Goal: Transaction & Acquisition: Purchase product/service

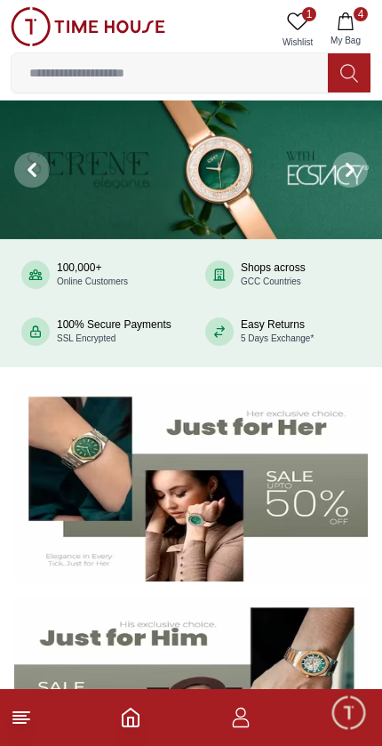
click at [260, 163] on img at bounding box center [191, 169] width 382 height 139
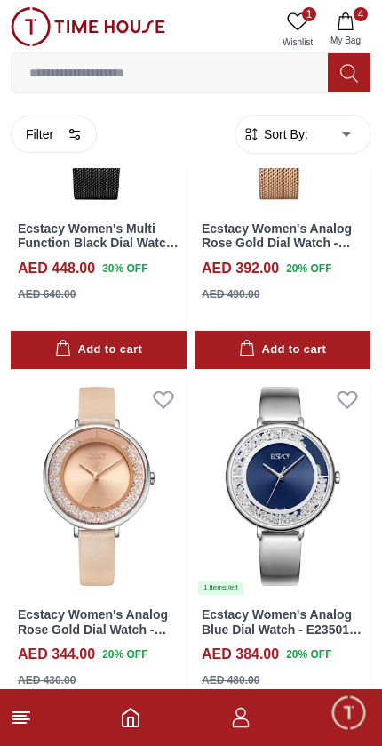
scroll to position [1061, 0]
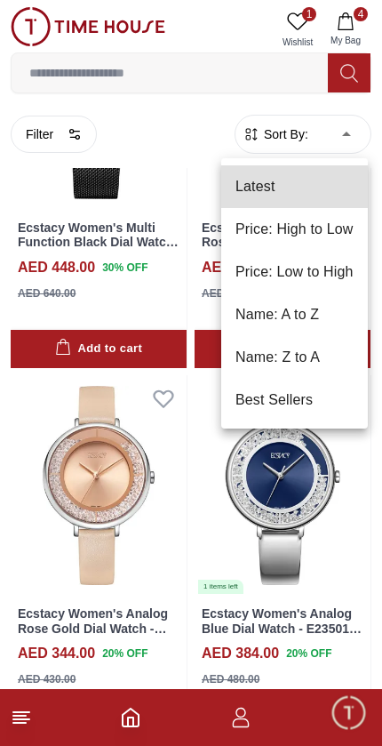
click at [337, 266] on li "Price: Low to High" at bounding box center [294, 272] width 147 height 43
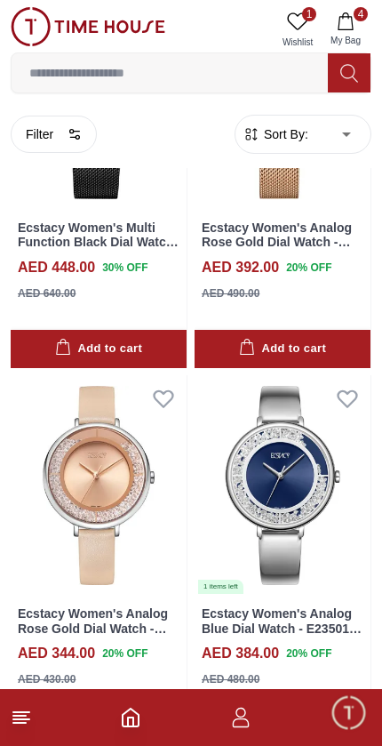
type input "*"
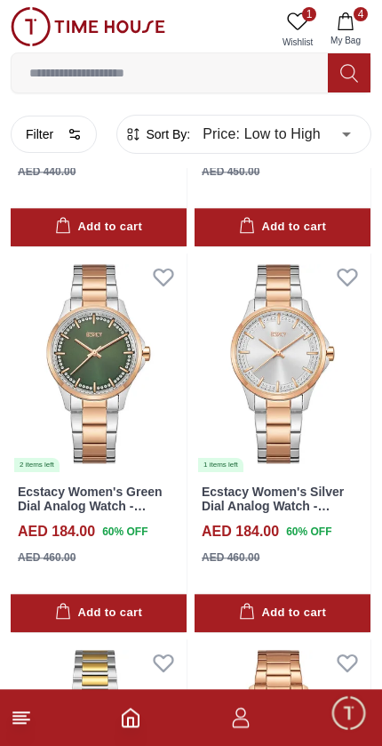
scroll to position [797, 0]
click at [28, 712] on line at bounding box center [21, 712] width 16 height 0
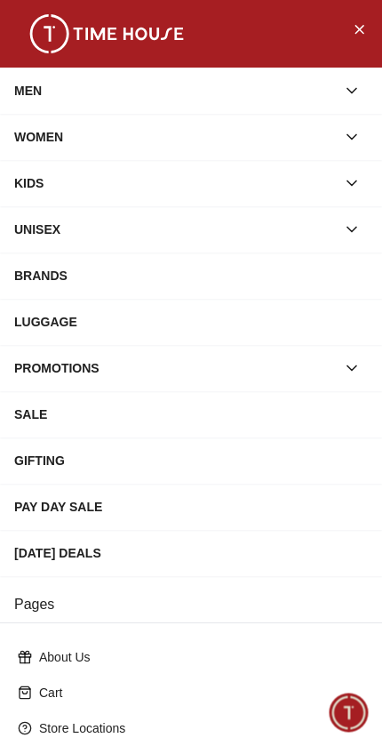
click at [141, 126] on div "WOMEN" at bounding box center [175, 137] width 322 height 32
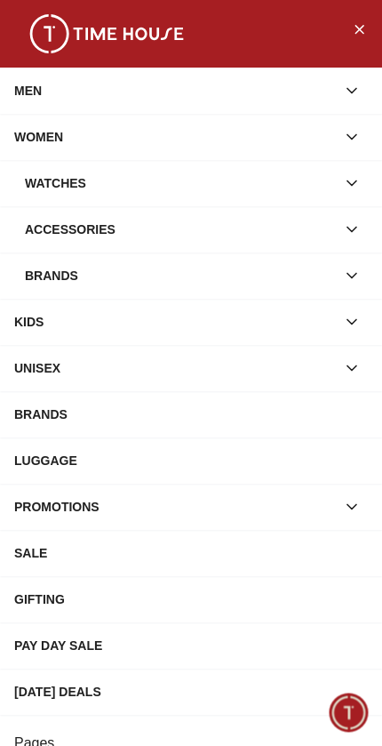
click at [255, 180] on div "Watches" at bounding box center [180, 183] width 311 height 32
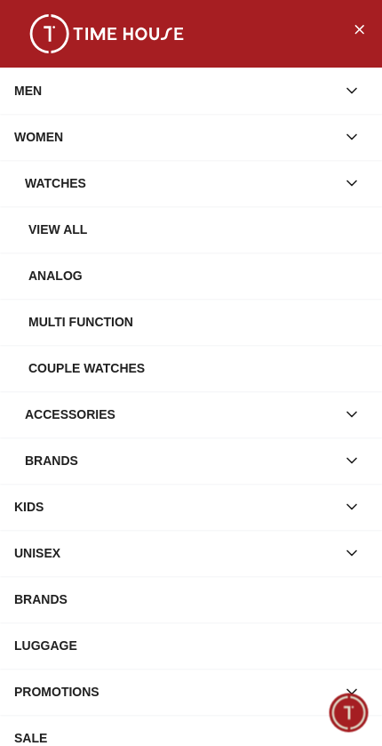
click at [246, 220] on div "View all" at bounding box center [197, 229] width 339 height 32
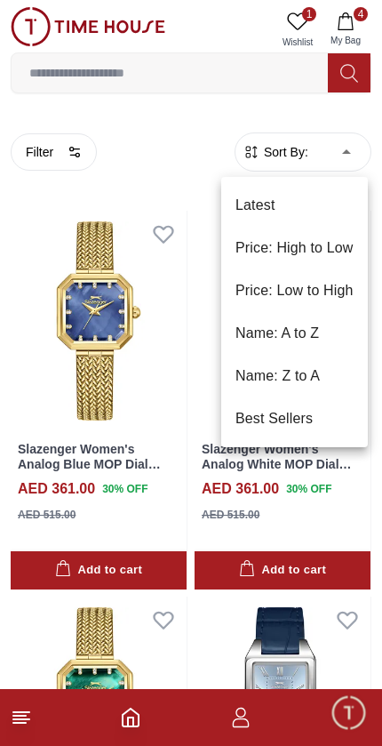
click at [329, 289] on li "Price: Low to High" at bounding box center [294, 290] width 147 height 43
type input "*"
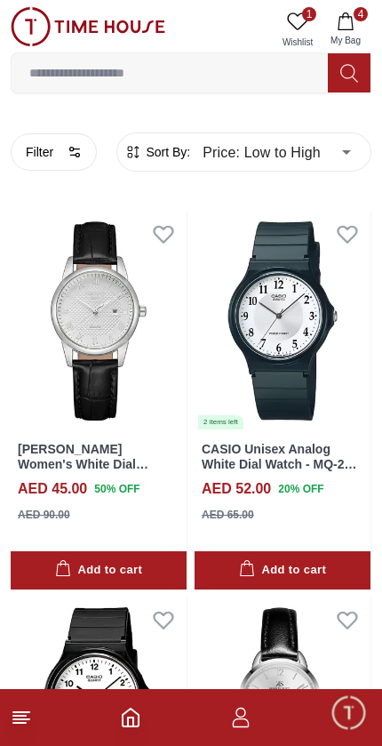
click at [59, 149] on button "Filter" at bounding box center [54, 151] width 86 height 37
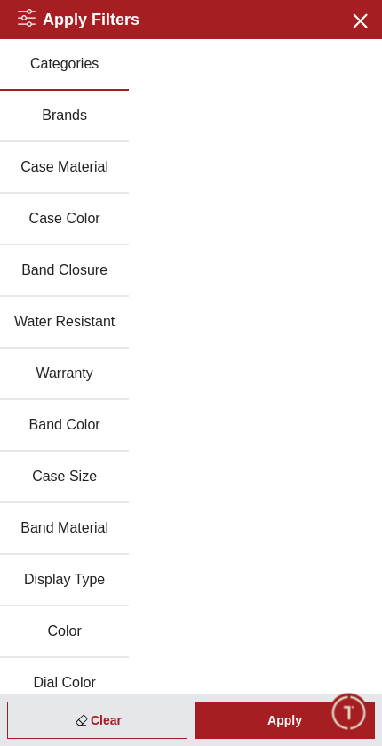
click at [92, 169] on button "Case Material" at bounding box center [64, 168] width 129 height 52
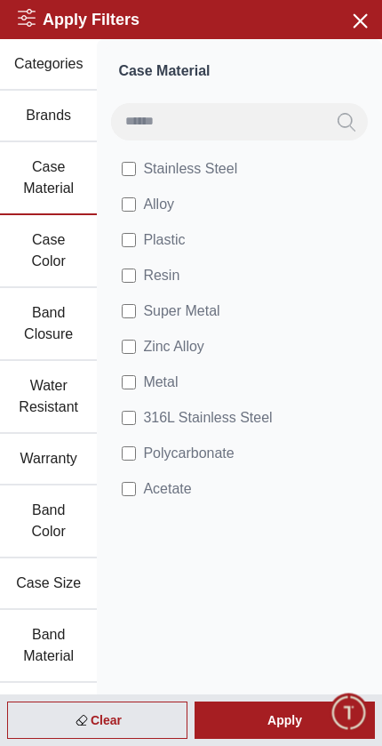
click at [71, 331] on button "Band Closure" at bounding box center [48, 324] width 97 height 73
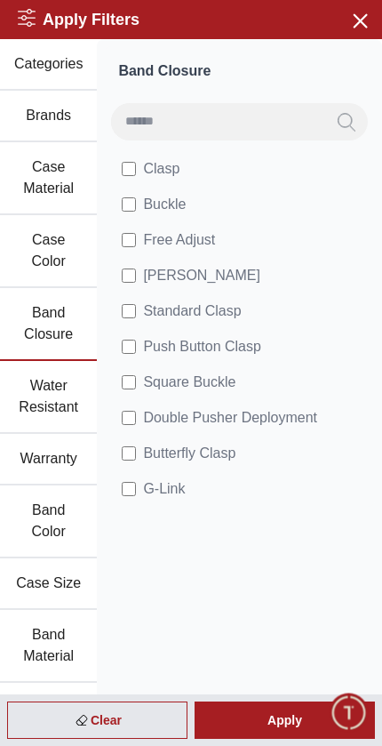
click at [358, 17] on icon "button" at bounding box center [359, 20] width 22 height 22
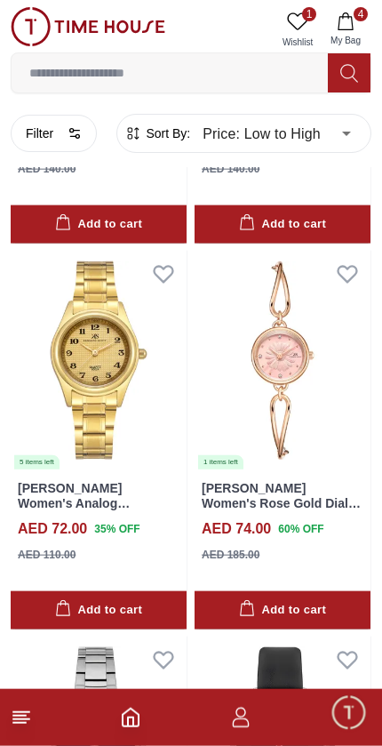
scroll to position [2662, 0]
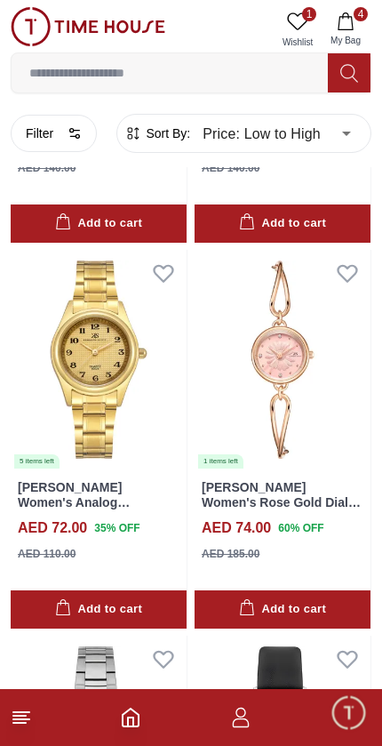
click at [308, 411] on img at bounding box center [283, 360] width 176 height 220
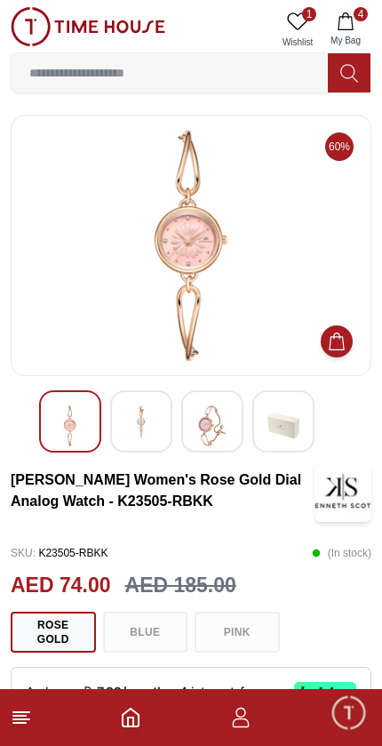
click at [149, 424] on img at bounding box center [141, 421] width 32 height 32
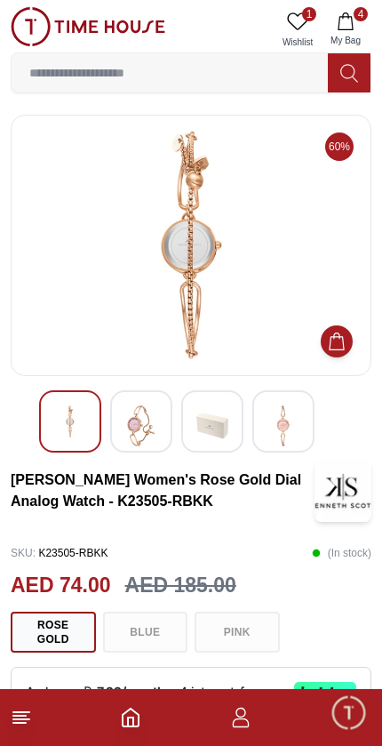
click at [141, 429] on img at bounding box center [141, 425] width 32 height 41
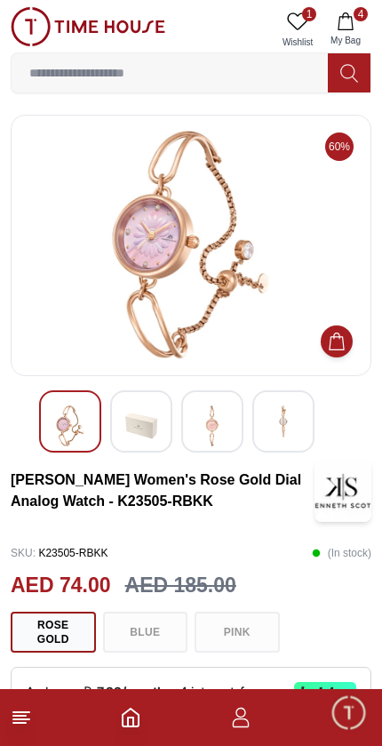
click at [31, 716] on icon at bounding box center [21, 716] width 21 height 21
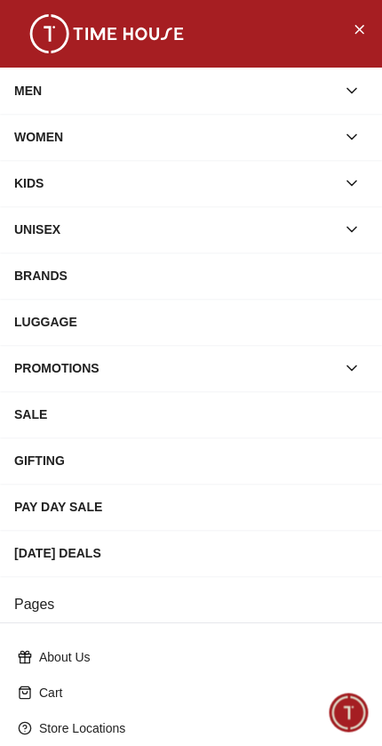
click at [301, 124] on div "WOMEN" at bounding box center [175, 137] width 322 height 32
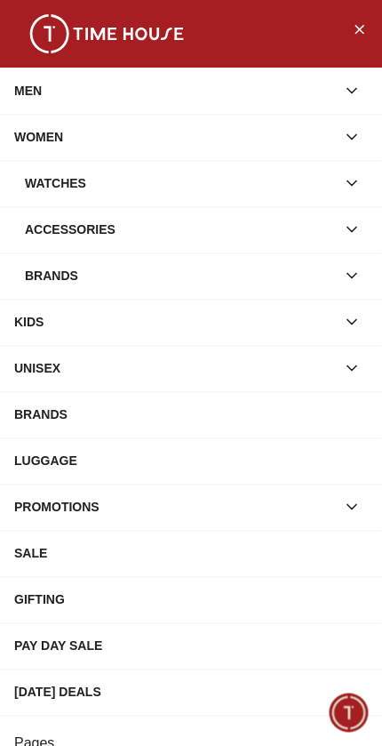
click at [270, 169] on div "Watches" at bounding box center [180, 183] width 311 height 32
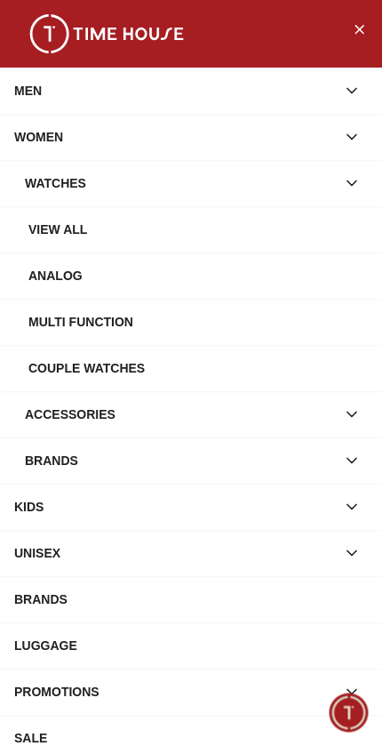
click at [243, 208] on div "View all" at bounding box center [191, 229] width 382 height 46
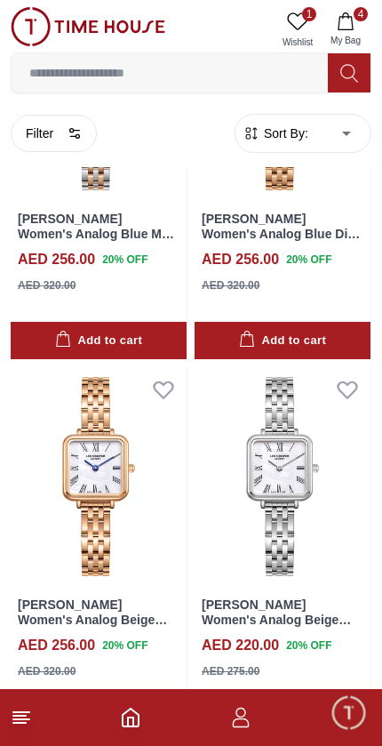
scroll to position [2160, 0]
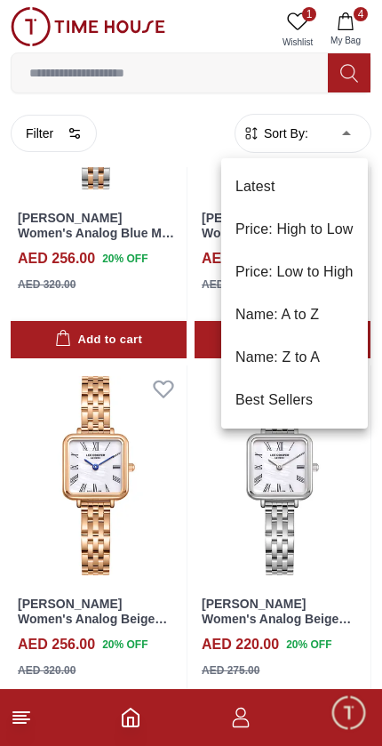
click at [331, 265] on li "Price: Low to High" at bounding box center [294, 272] width 147 height 43
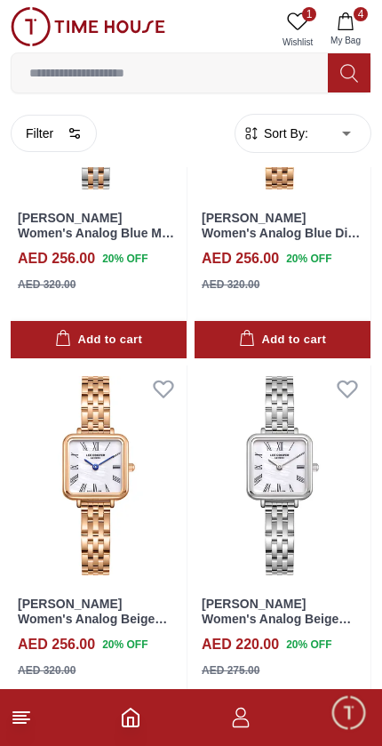
type input "*"
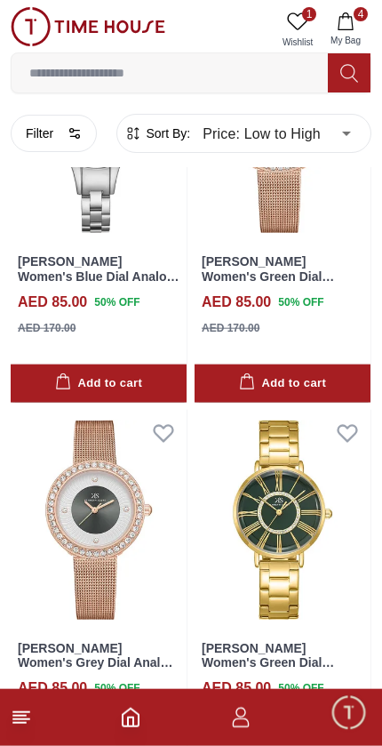
scroll to position [6363, 0]
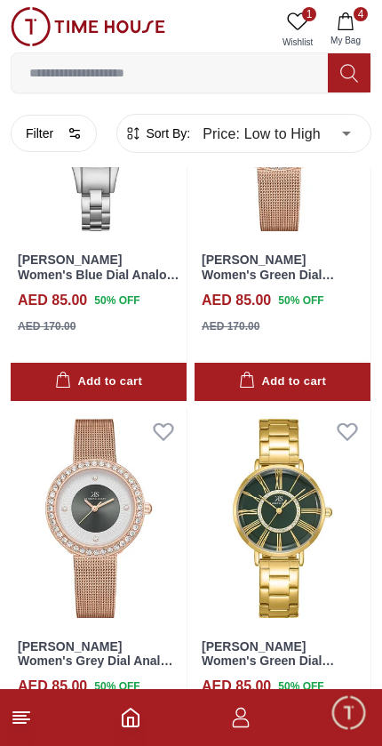
click at [134, 515] on img at bounding box center [99, 518] width 176 height 220
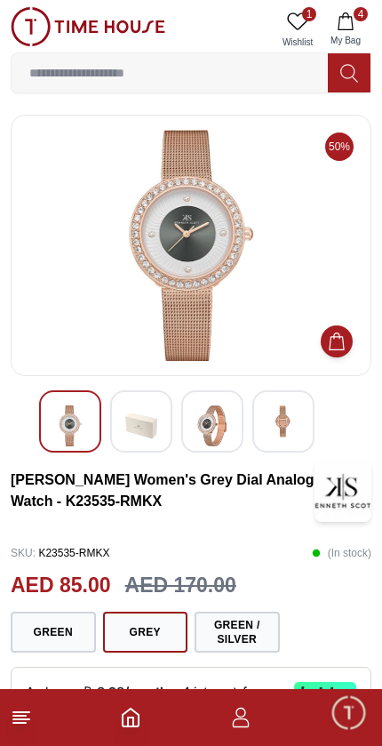
click at [220, 423] on img at bounding box center [212, 425] width 32 height 41
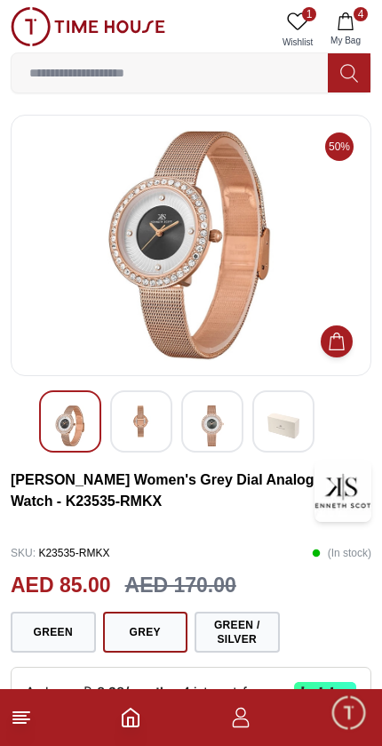
click at [358, 20] on span "4" at bounding box center [361, 14] width 14 height 14
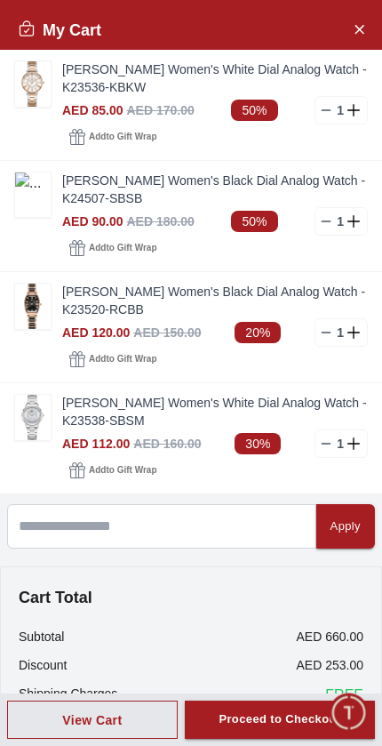
click at [166, 303] on link "[PERSON_NAME] Women's Black Dial Analog Watch - K23520-RCBB" at bounding box center [215, 301] width 306 height 36
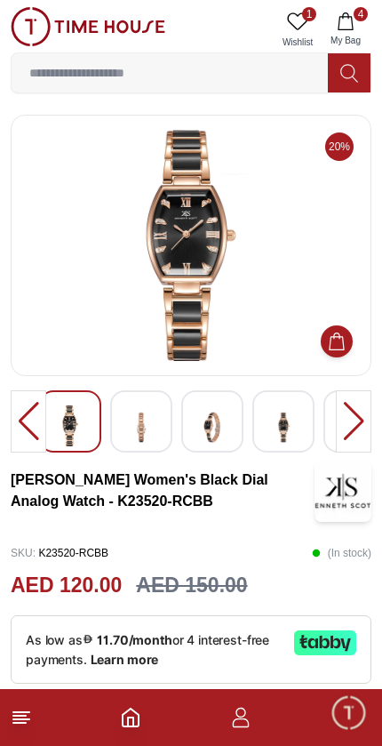
click at [152, 419] on img at bounding box center [141, 427] width 32 height 44
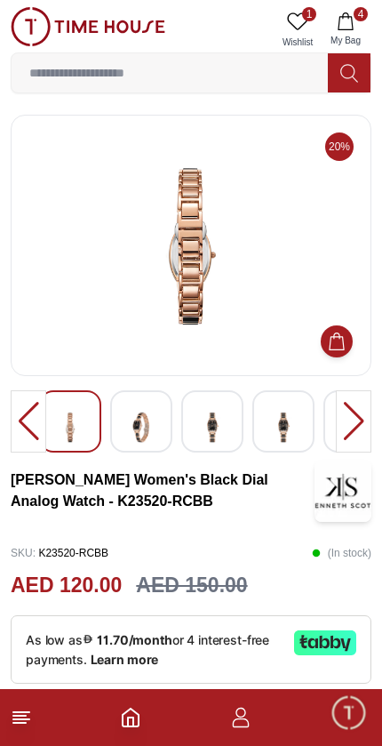
click at [225, 417] on img at bounding box center [212, 427] width 32 height 44
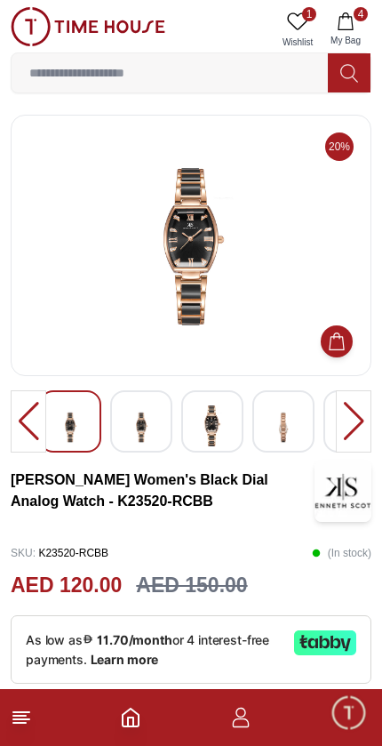
click at [287, 412] on img at bounding box center [283, 427] width 32 height 44
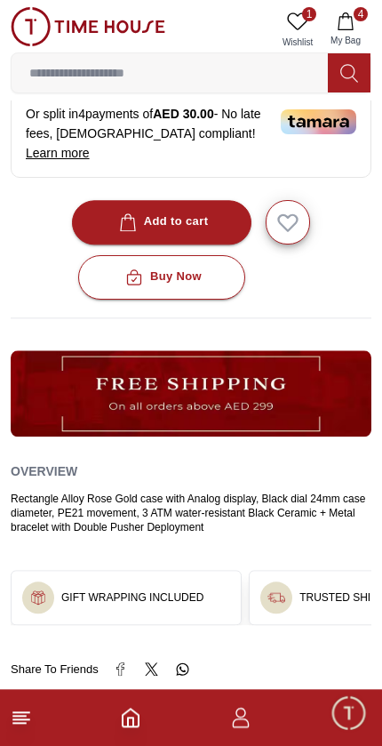
scroll to position [604, 0]
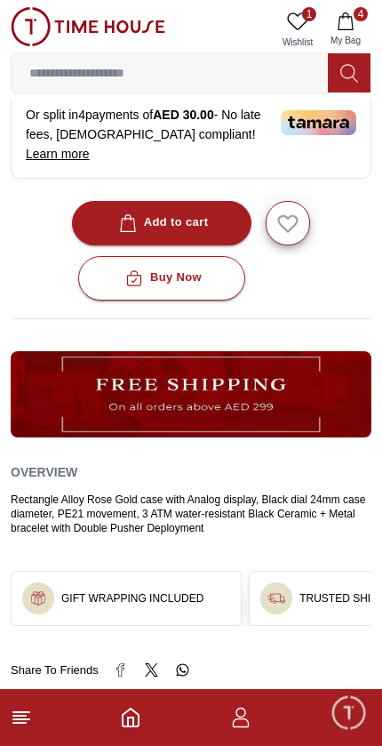
click at [365, 7] on button "4 My Bag" at bounding box center [346, 29] width 52 height 45
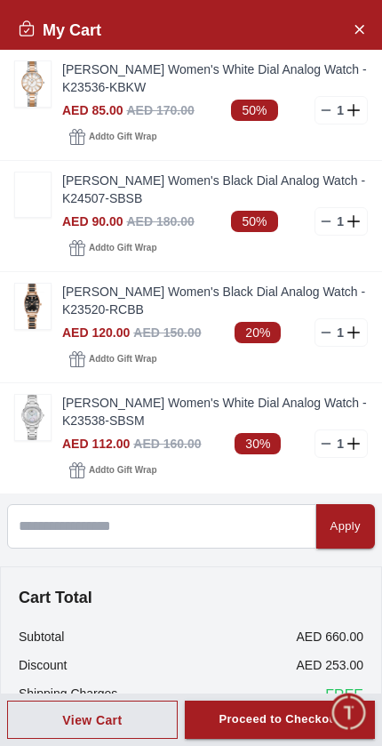
scroll to position [0, 0]
